Goal: Task Accomplishment & Management: Complete application form

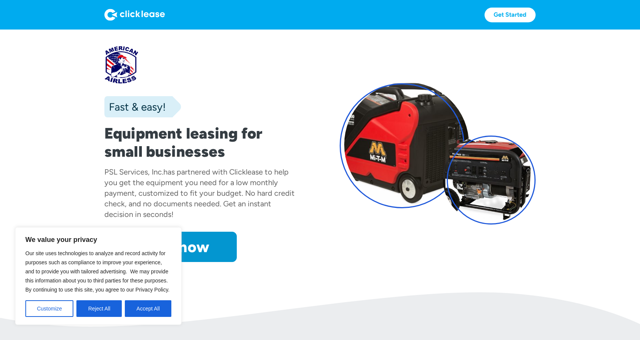
click at [315, 230] on div "Fast & easy! Equipment leasing for small businesses PSL Services, Inc. has part…" at bounding box center [319, 153] width 431 height 217
click at [54, 314] on button "Customize" at bounding box center [49, 308] width 48 height 17
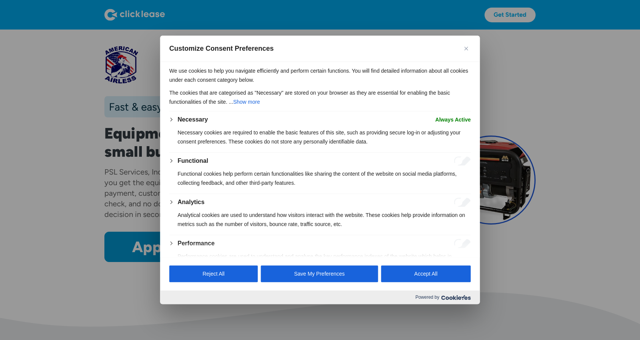
click at [467, 48] on img "Close" at bounding box center [466, 49] width 4 height 4
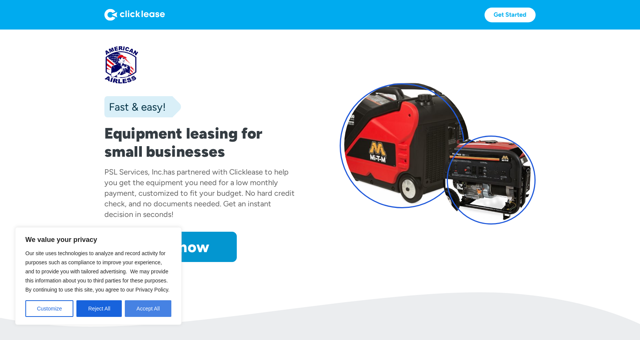
click at [151, 310] on button "Accept All" at bounding box center [148, 308] width 47 height 17
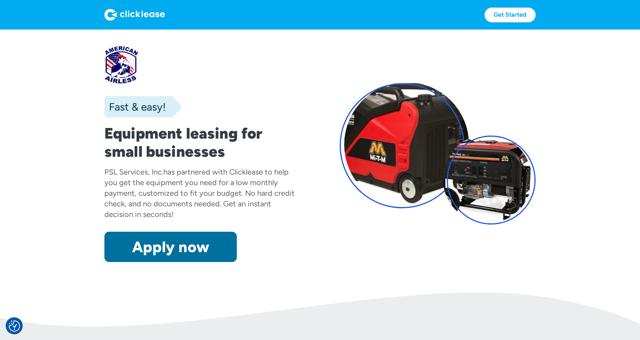
click at [179, 243] on link "Apply now" at bounding box center [170, 246] width 132 height 30
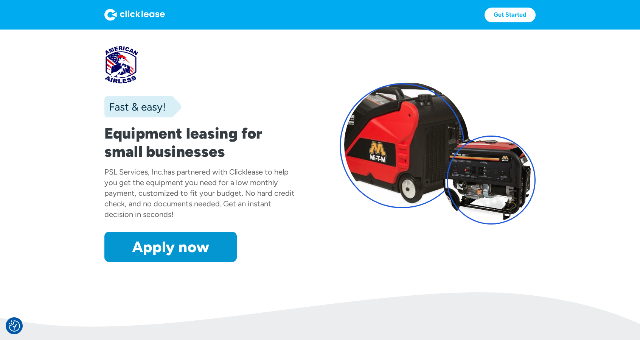
click at [124, 61] on div at bounding box center [202, 64] width 196 height 39
